Goal: Information Seeking & Learning: Learn about a topic

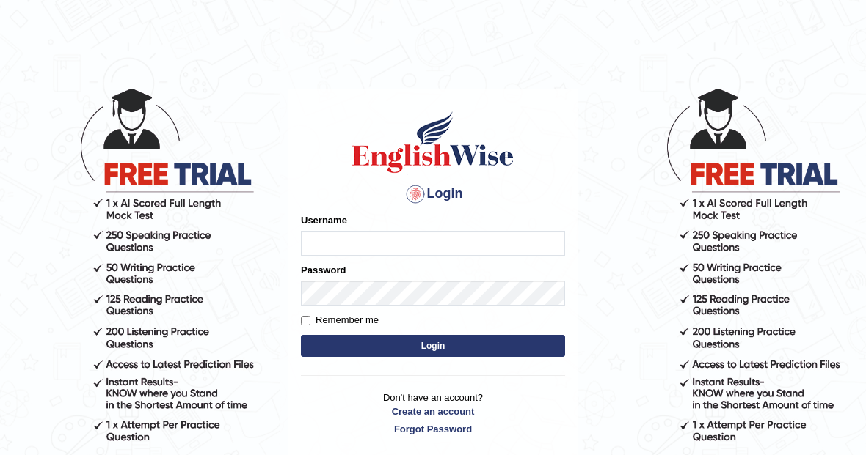
click at [370, 241] on input "Username" at bounding box center [433, 243] width 264 height 25
click at [345, 241] on input "Username" at bounding box center [433, 243] width 264 height 25
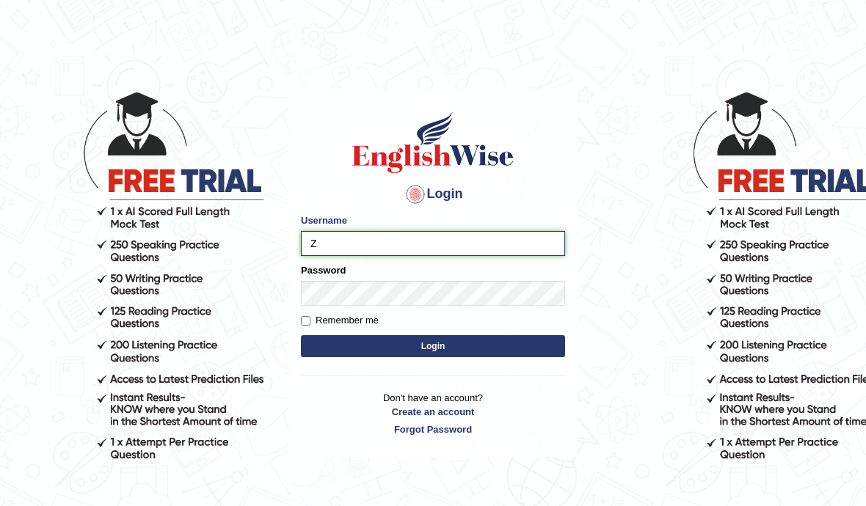
type input "Zubaria7"
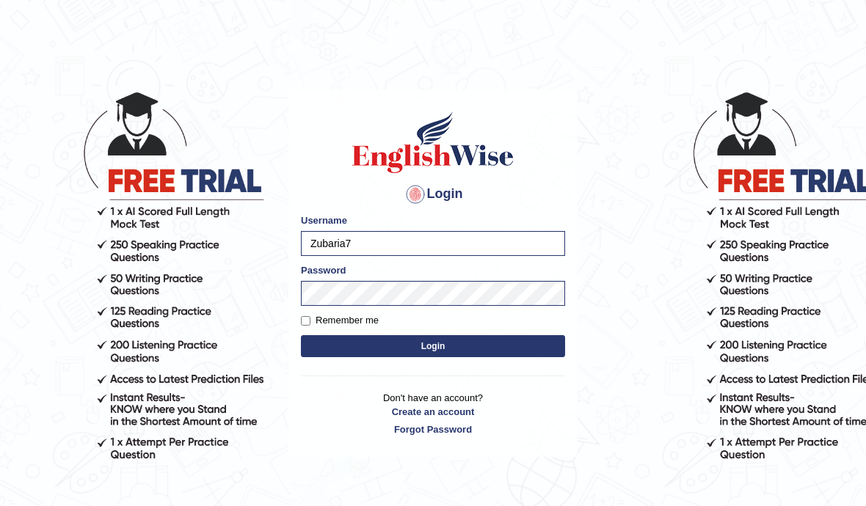
click at [454, 346] on button "Login" at bounding box center [433, 346] width 264 height 22
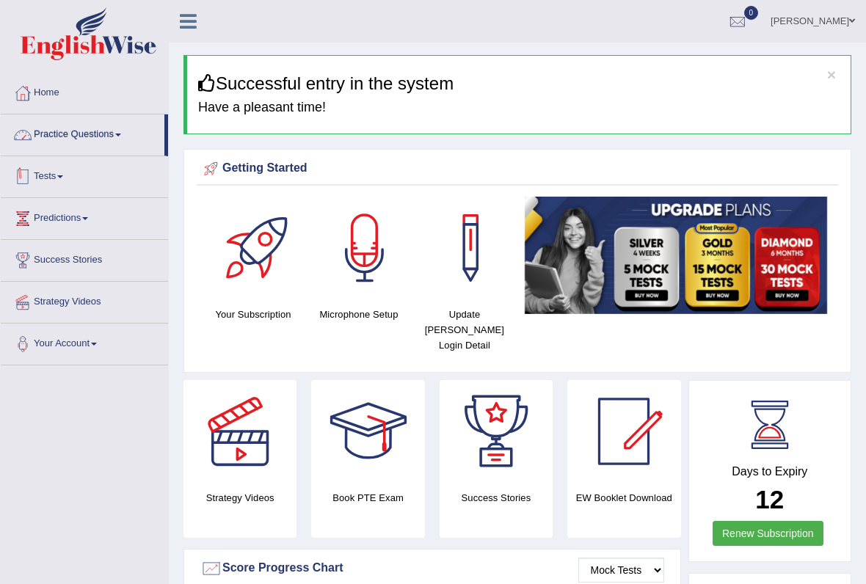
scroll to position [27, 0]
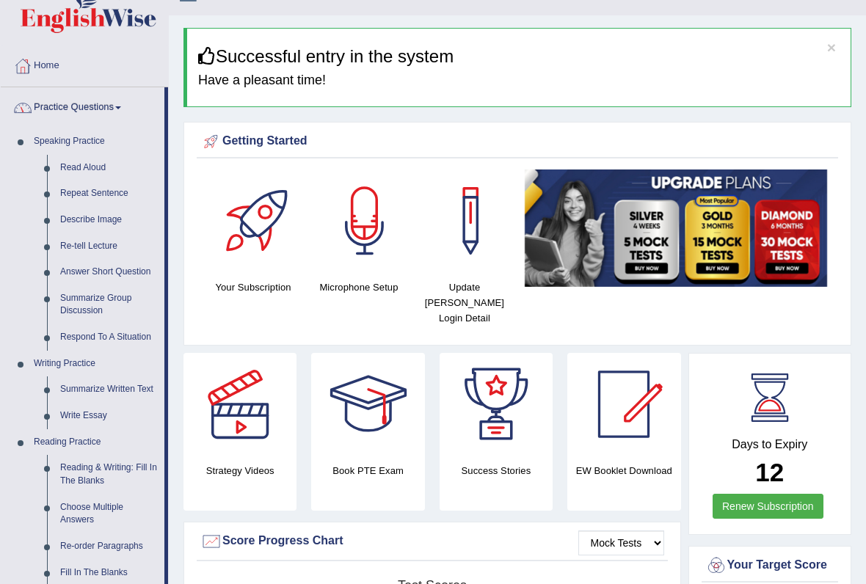
click at [89, 168] on div at bounding box center [433, 292] width 866 height 584
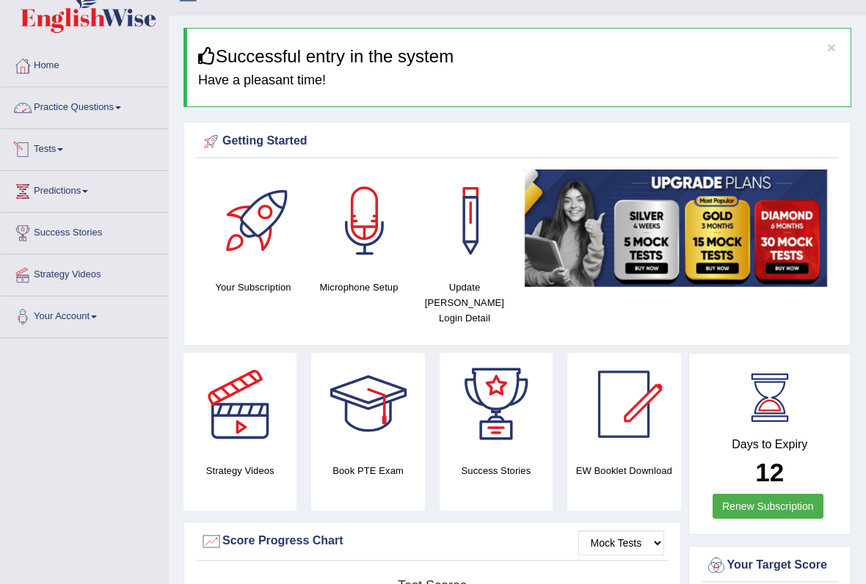
click at [72, 106] on link "Practice Questions" at bounding box center [84, 105] width 167 height 37
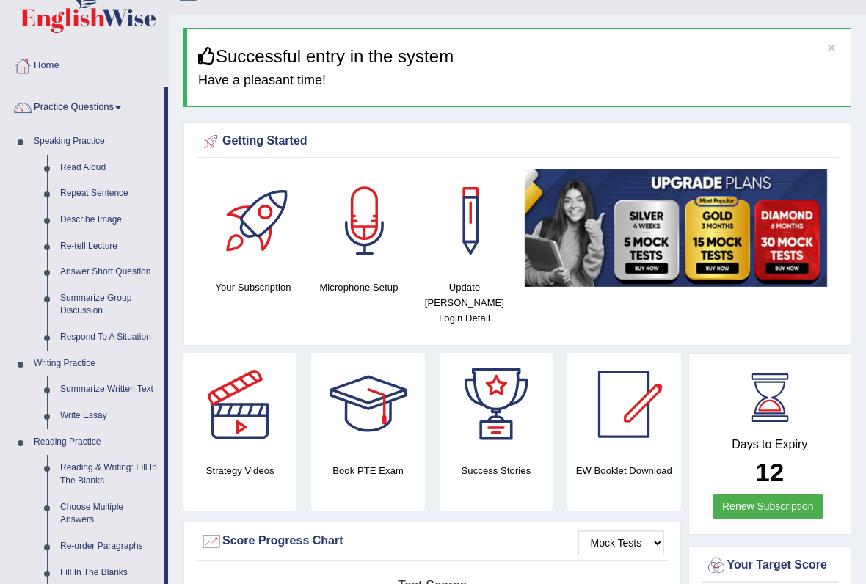
click at [87, 169] on div at bounding box center [433, 292] width 866 height 584
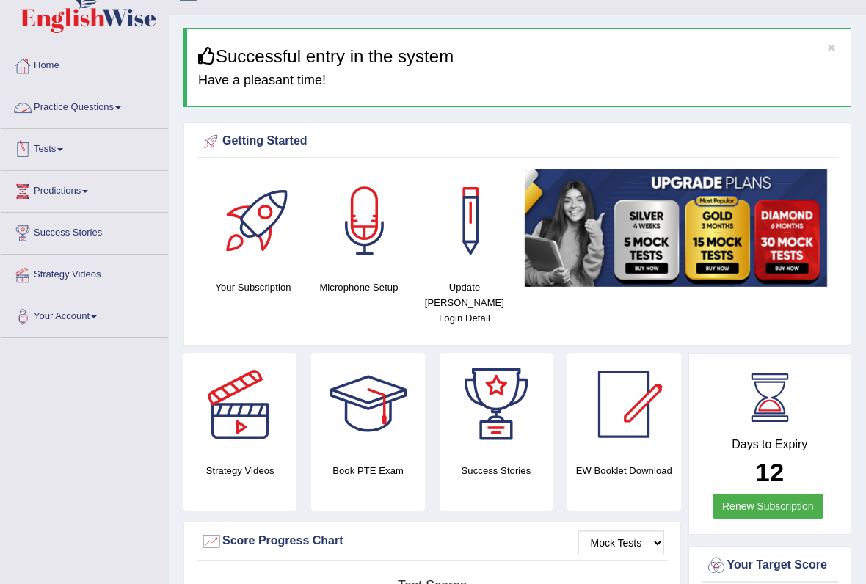
click at [105, 106] on link "Practice Questions" at bounding box center [84, 105] width 167 height 37
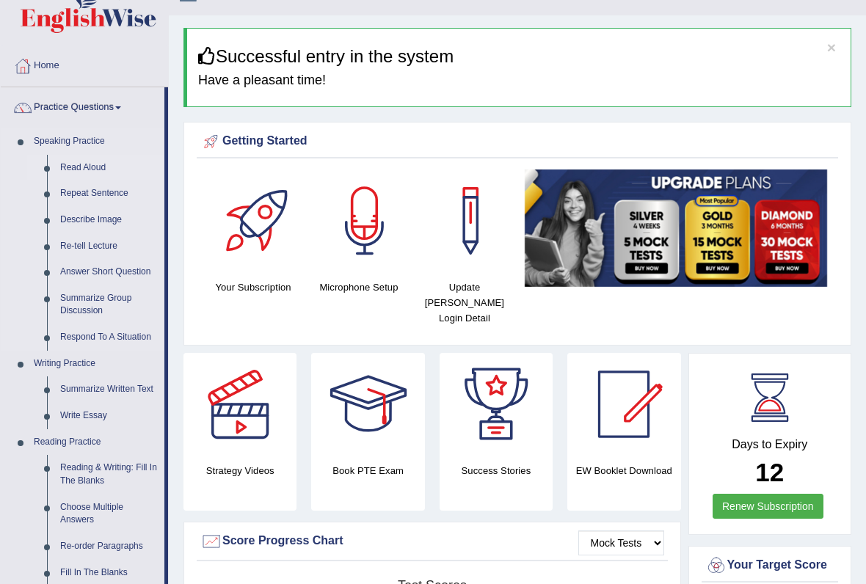
click at [98, 169] on div at bounding box center [433, 292] width 866 height 584
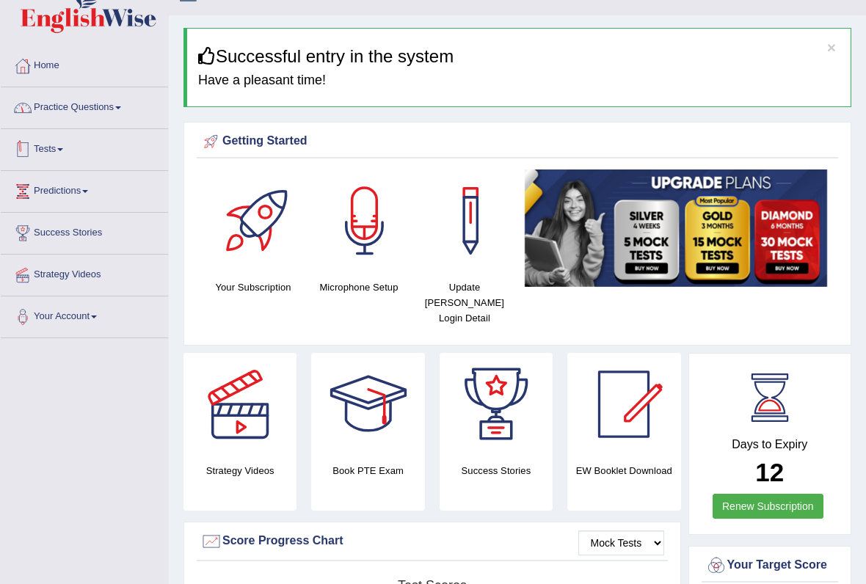
click at [103, 111] on link "Practice Questions" at bounding box center [84, 105] width 167 height 37
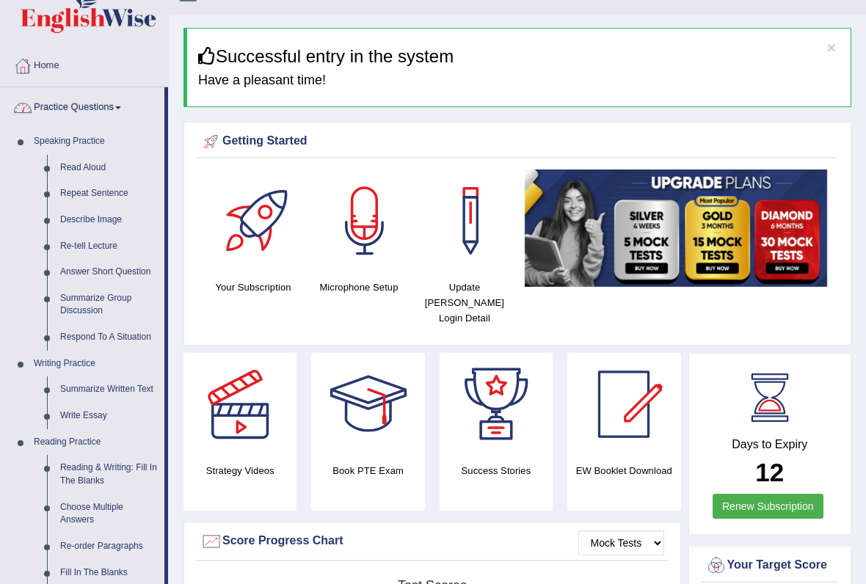
click at [78, 169] on div at bounding box center [433, 292] width 866 height 584
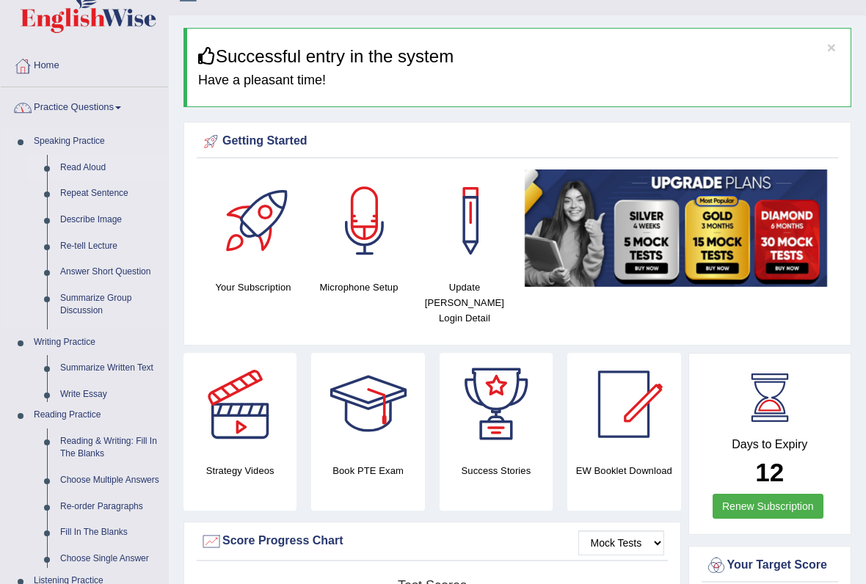
drag, startPoint x: 78, startPoint y: 169, endPoint x: 78, endPoint y: 128, distance: 40.3
click at [78, 169] on link "Read Aloud" at bounding box center [111, 168] width 114 height 26
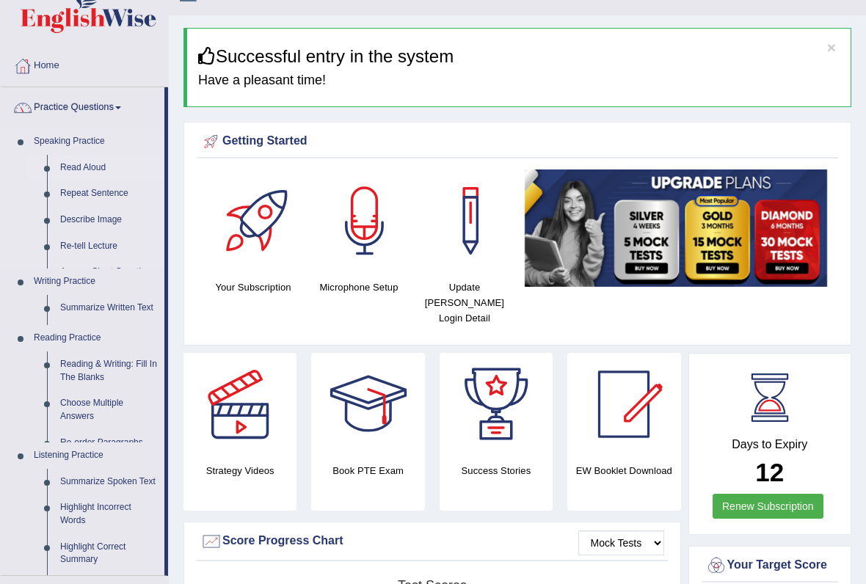
click at [78, 155] on link "Read Aloud" at bounding box center [109, 168] width 111 height 26
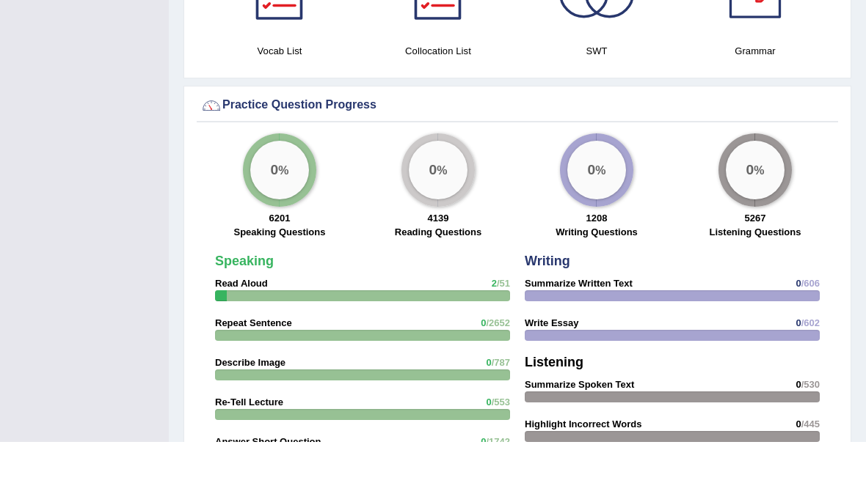
scroll to position [1000, 0]
